Goal: Task Accomplishment & Management: Use online tool/utility

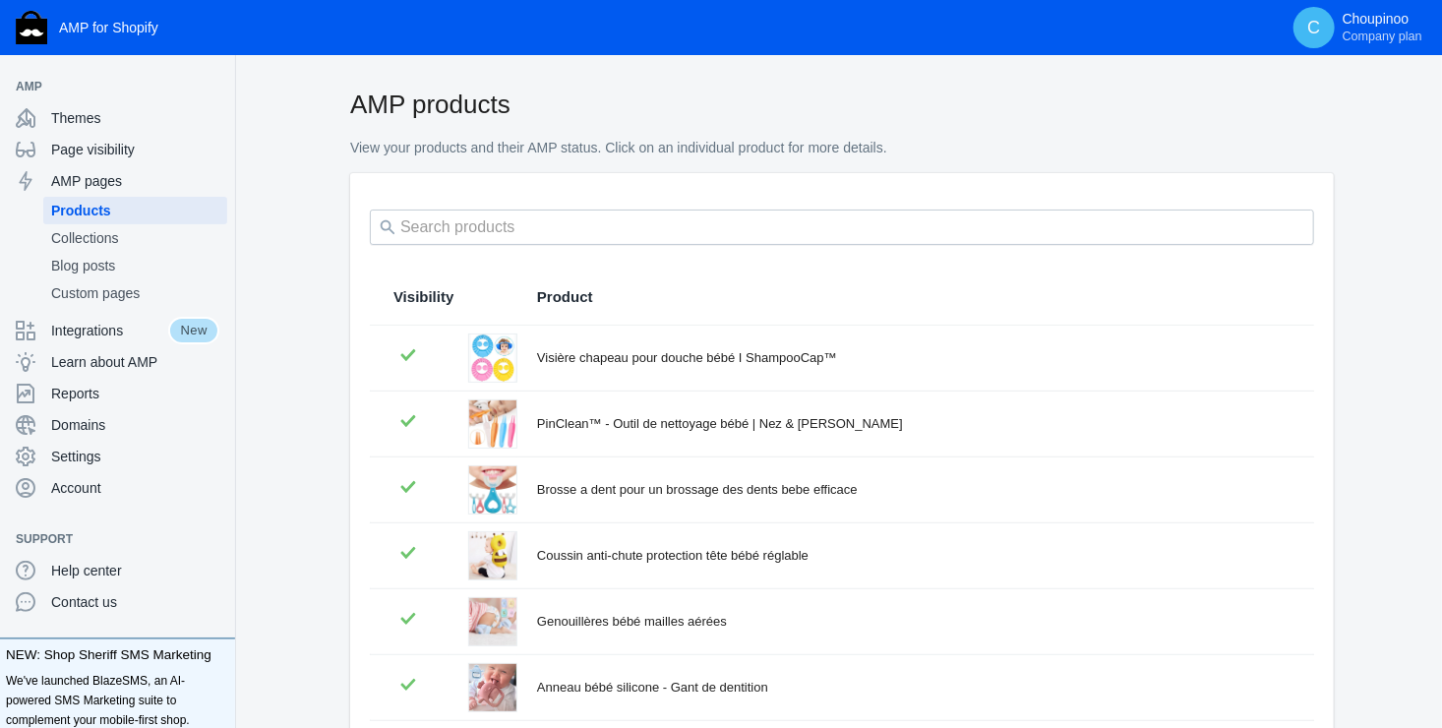
type input "winnie"
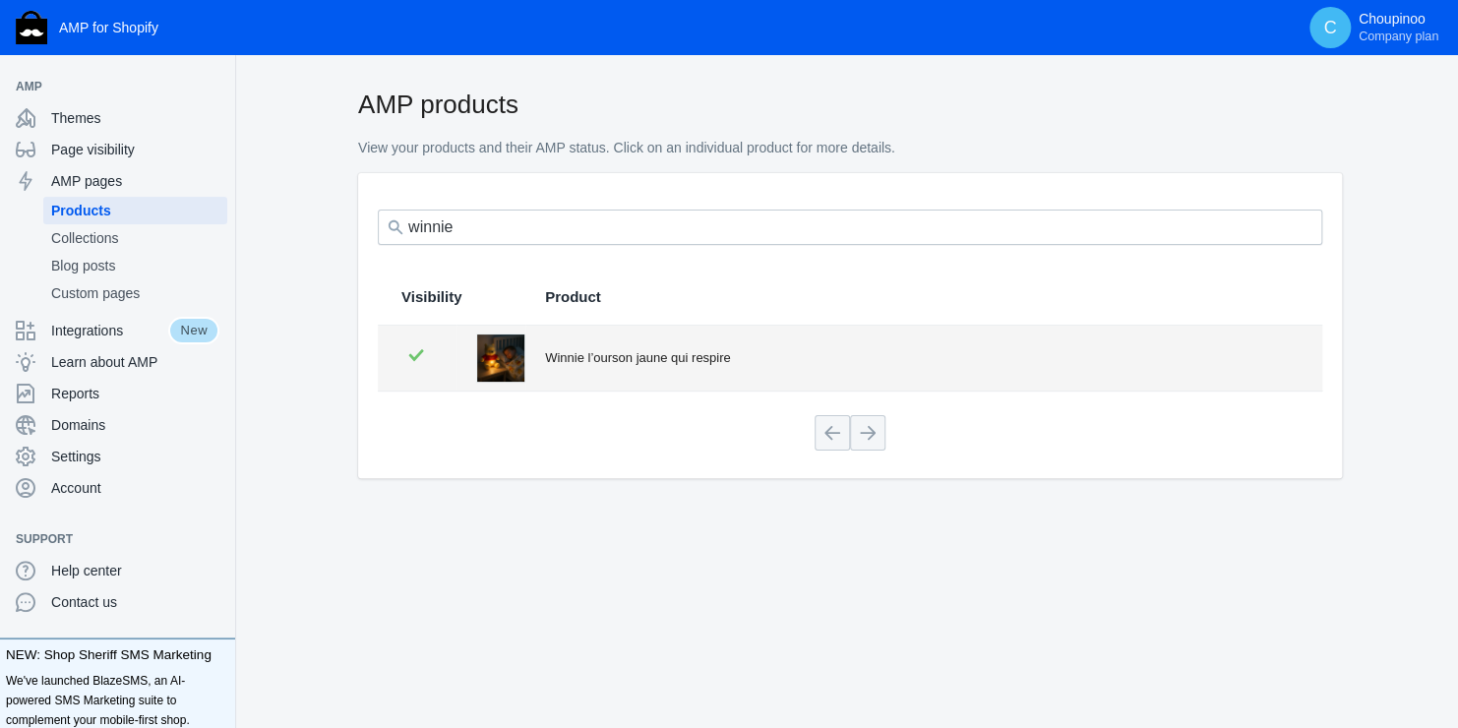
click at [596, 354] on div "Winnie l’ourson jaune qui respire" at bounding box center [921, 358] width 753 height 20
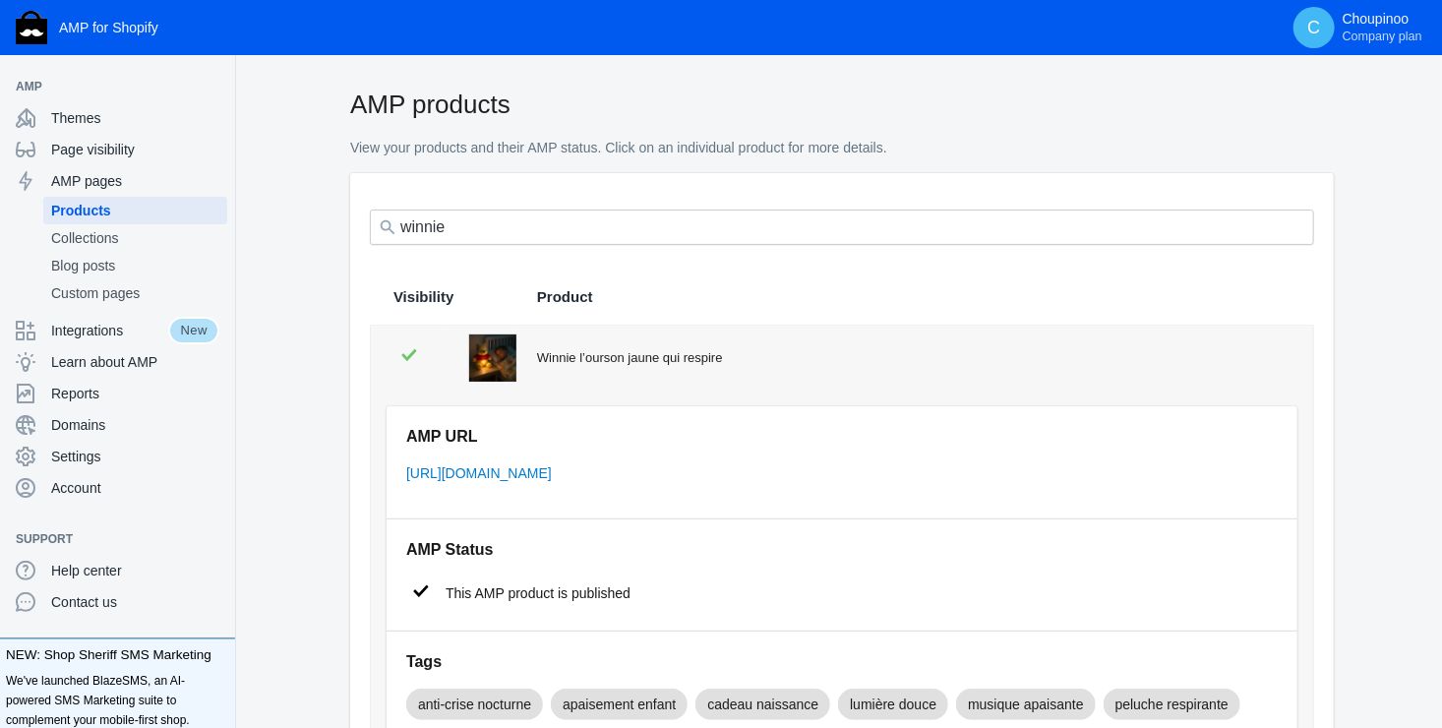
click at [640, 354] on div "Winnie l’ourson jaune qui respire" at bounding box center [913, 358] width 752 height 20
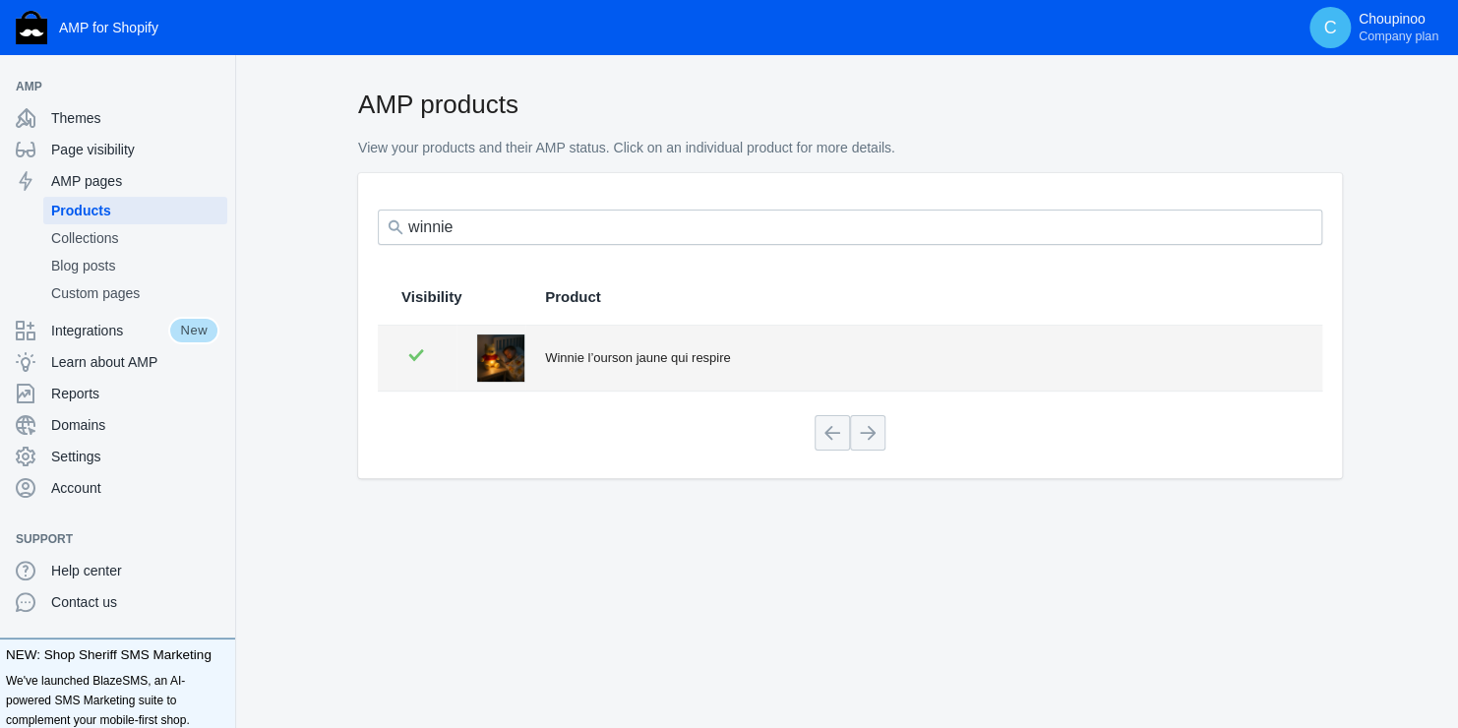
click at [640, 354] on div "Winnie l’ourson jaune qui respire" at bounding box center [921, 358] width 753 height 20
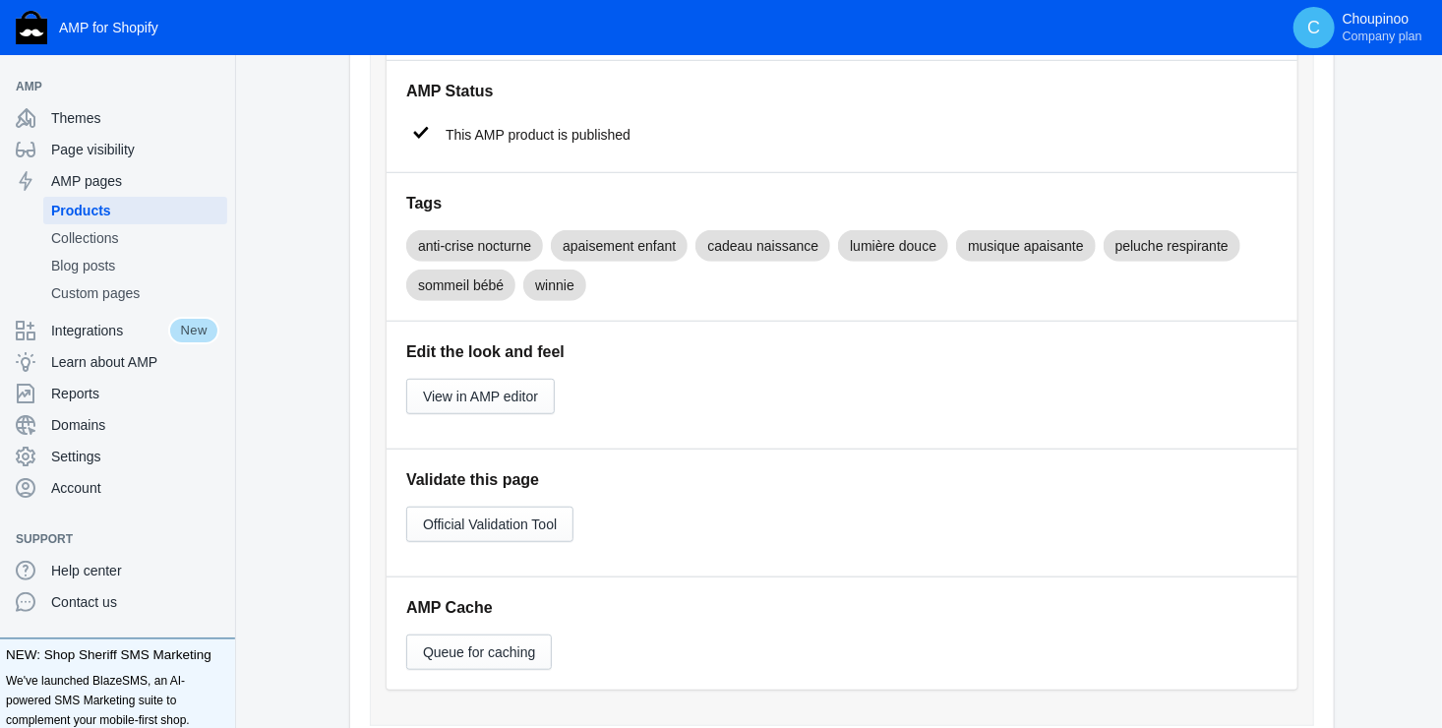
scroll to position [492, 0]
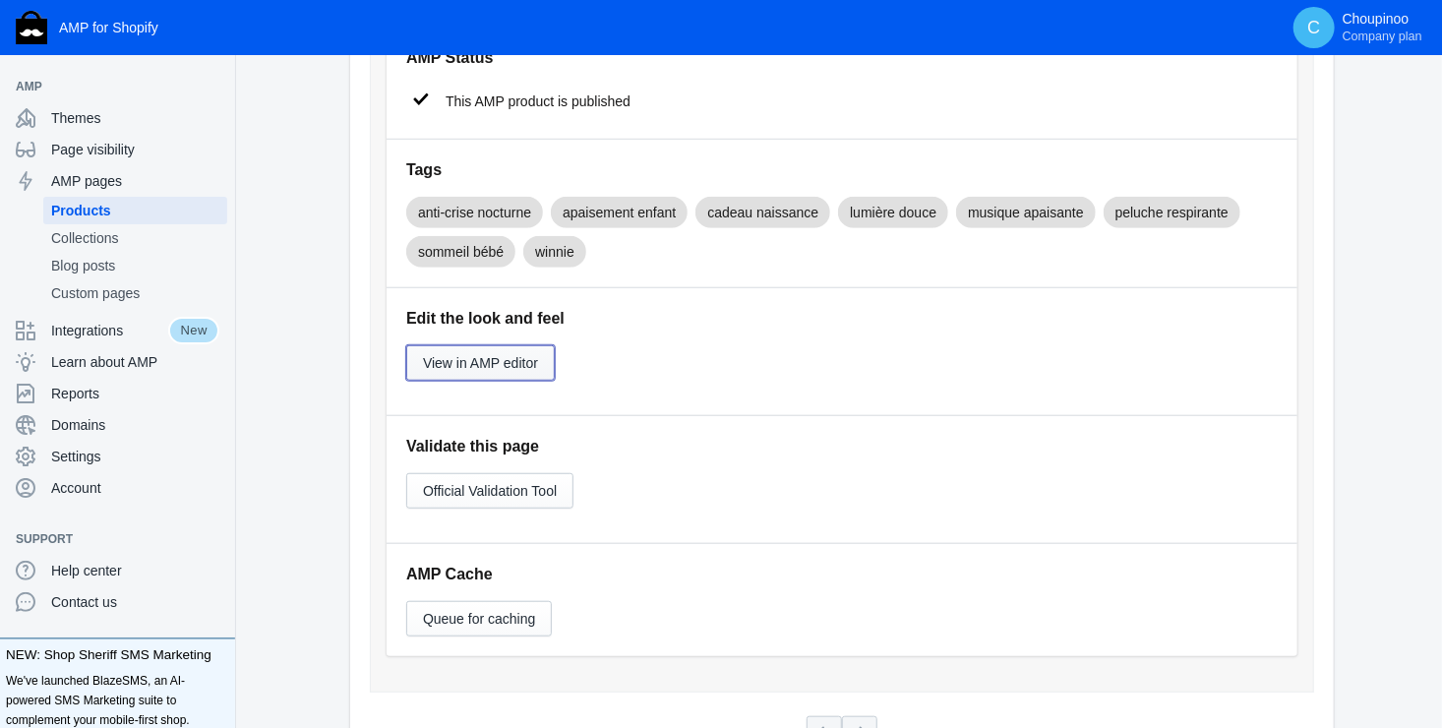
click at [487, 356] on span "View in AMP editor" at bounding box center [480, 363] width 115 height 16
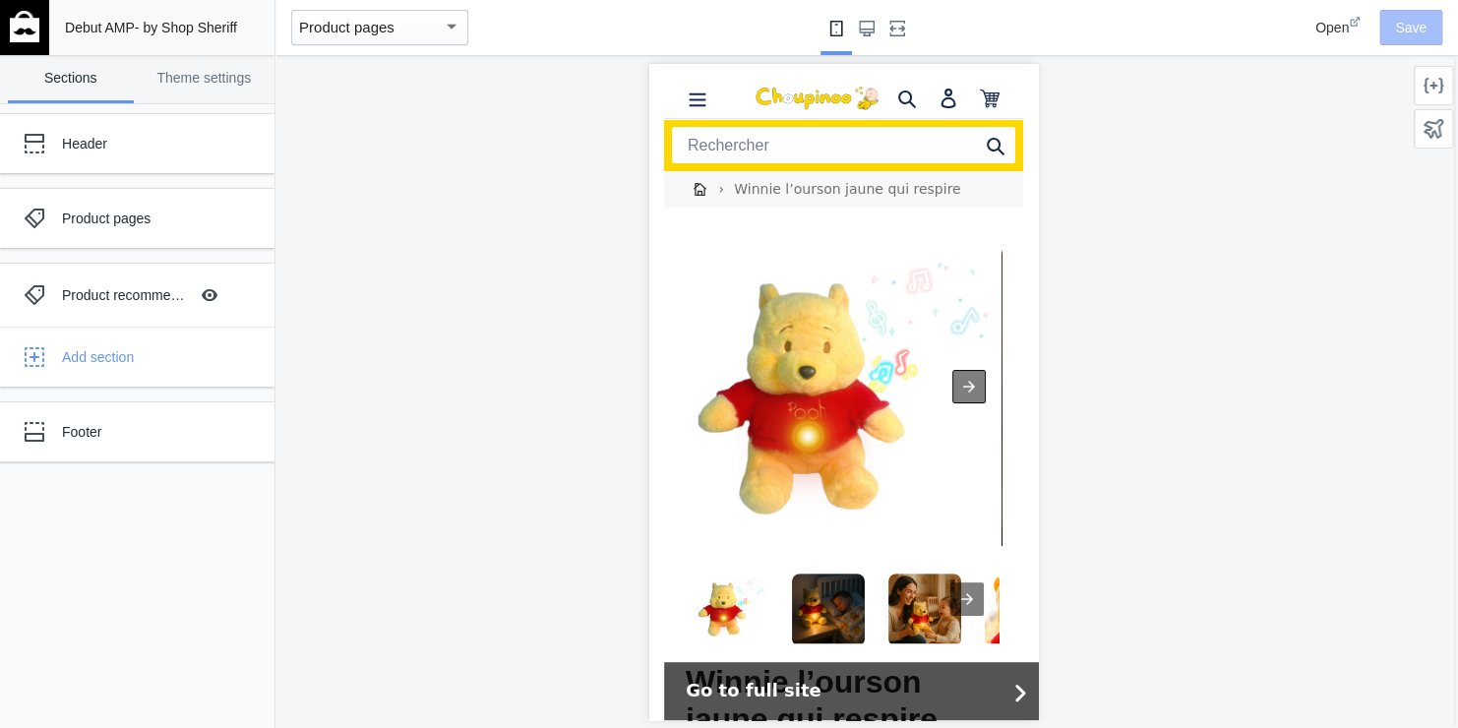
click at [952, 380] on div at bounding box center [967, 385] width 33 height 33
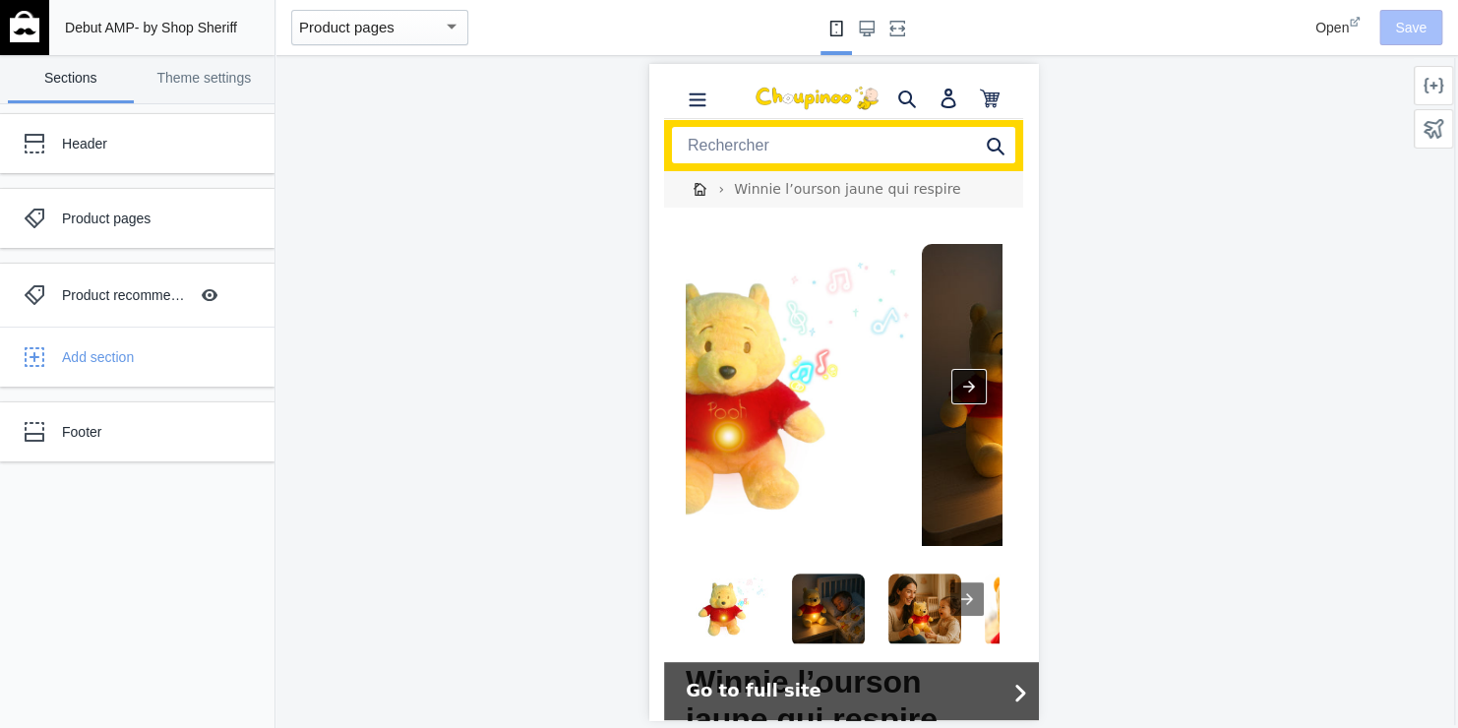
scroll to position [0, 301]
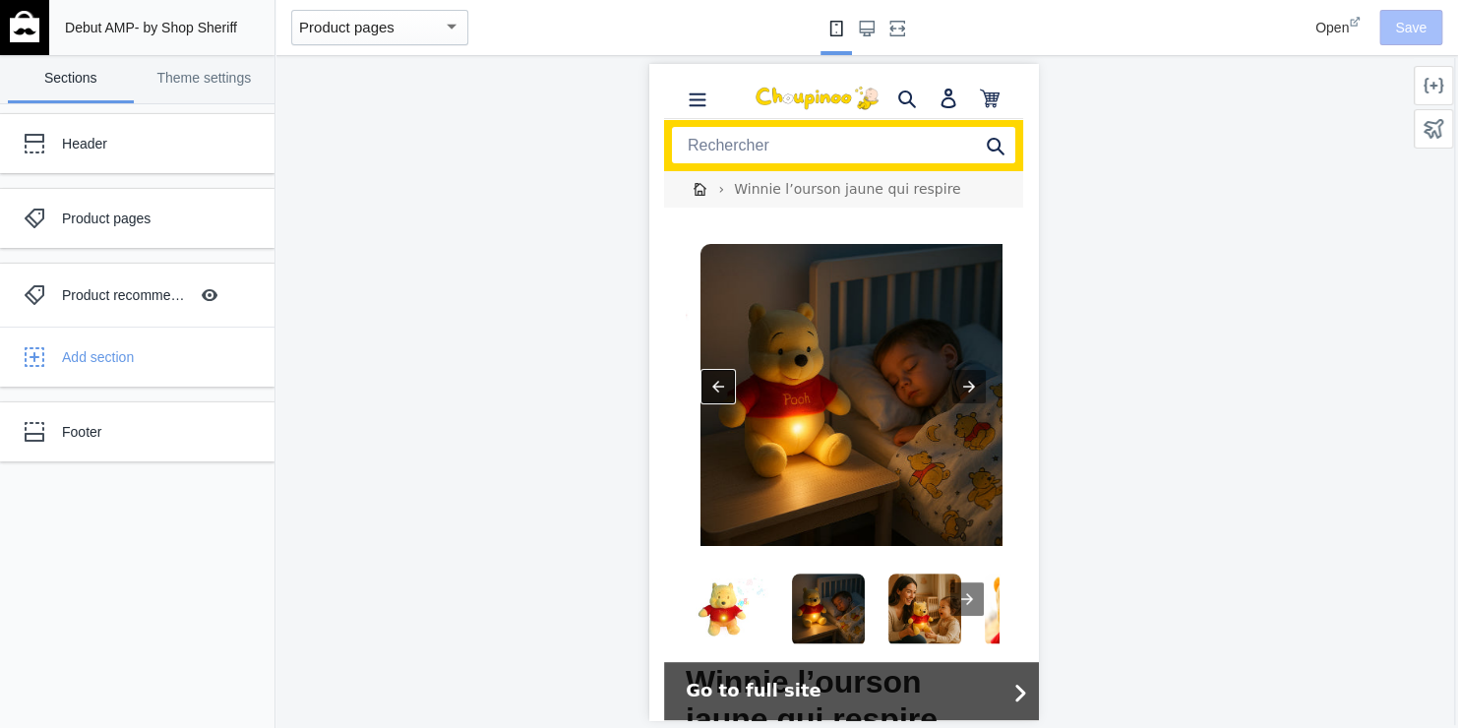
click at [709, 375] on div at bounding box center [716, 385] width 33 height 33
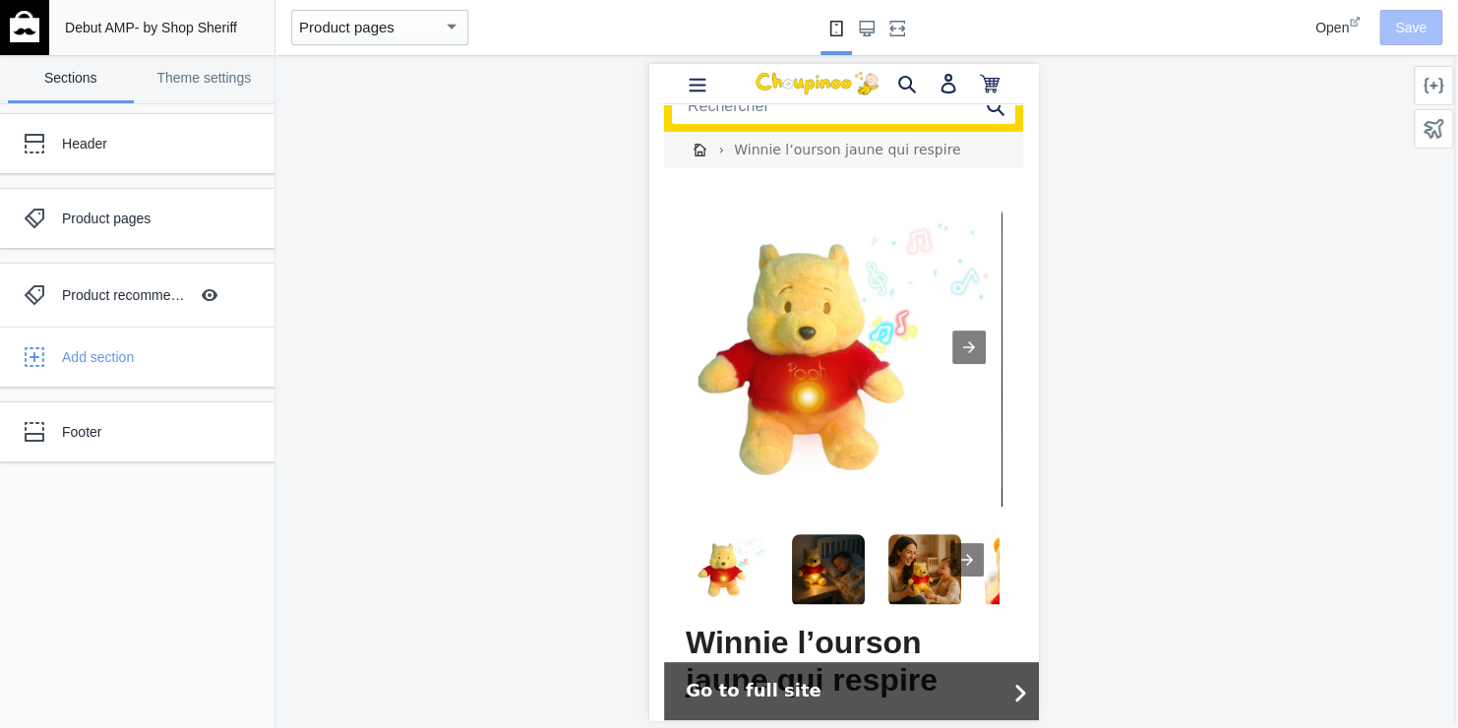
scroll to position [98, 0]
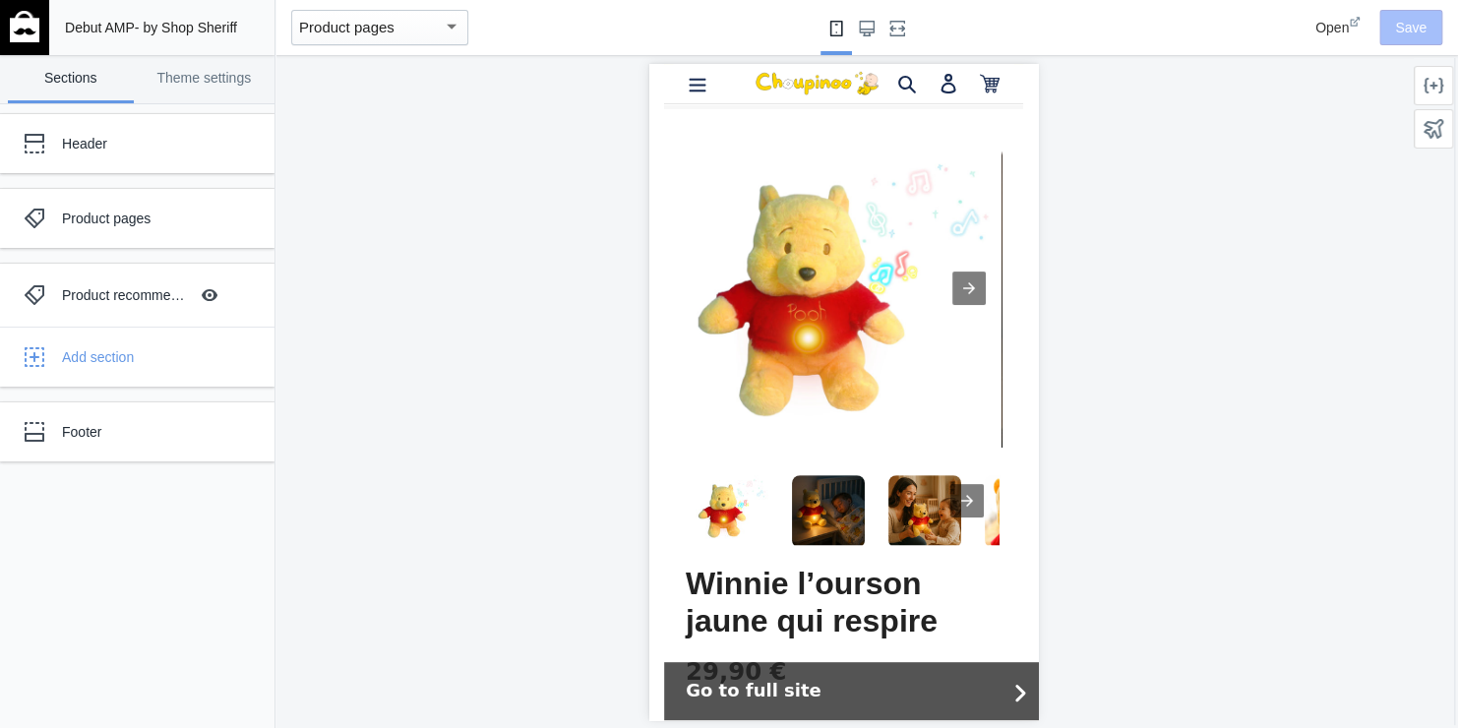
click at [1410, 30] on div "Open Save" at bounding box center [1341, 27] width 216 height 55
